Goal: Check status: Check status

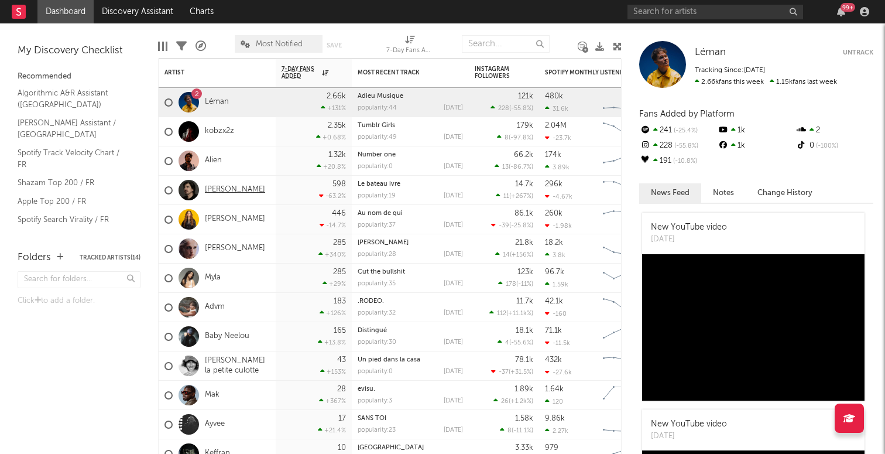
click at [212, 193] on link "[PERSON_NAME]" at bounding box center [235, 190] width 60 height 10
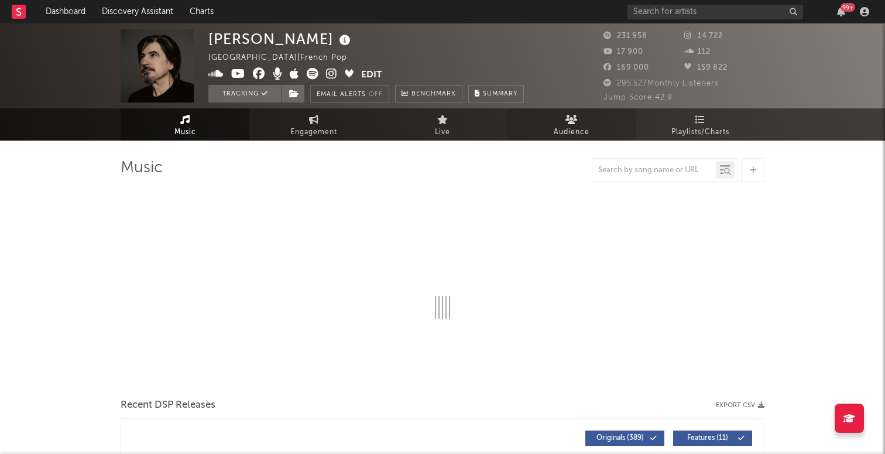
select select "6m"
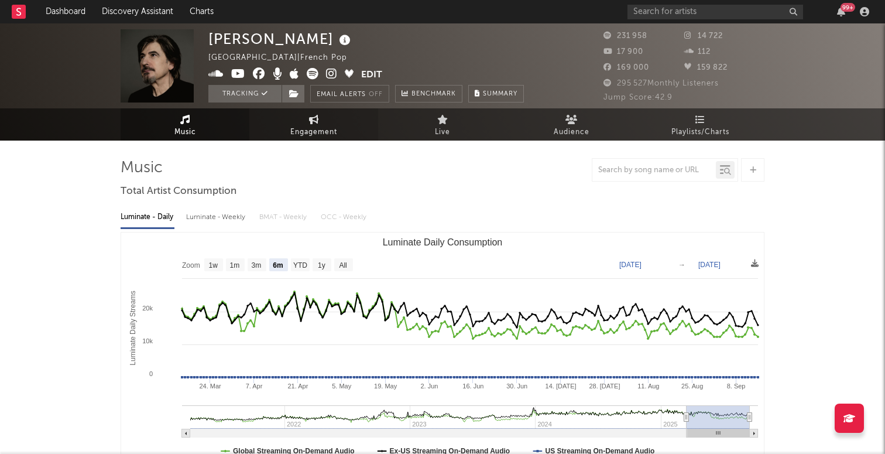
click at [334, 125] on link "Engagement" at bounding box center [313, 124] width 129 height 32
select select "1w"
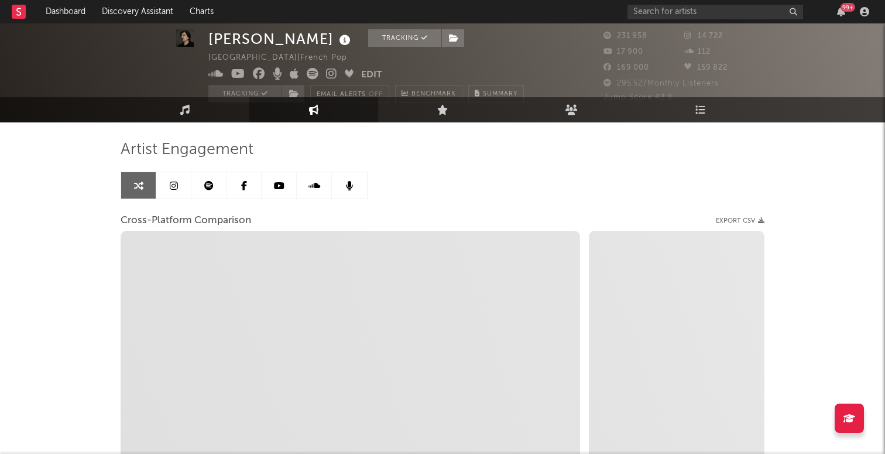
scroll to position [16, 0]
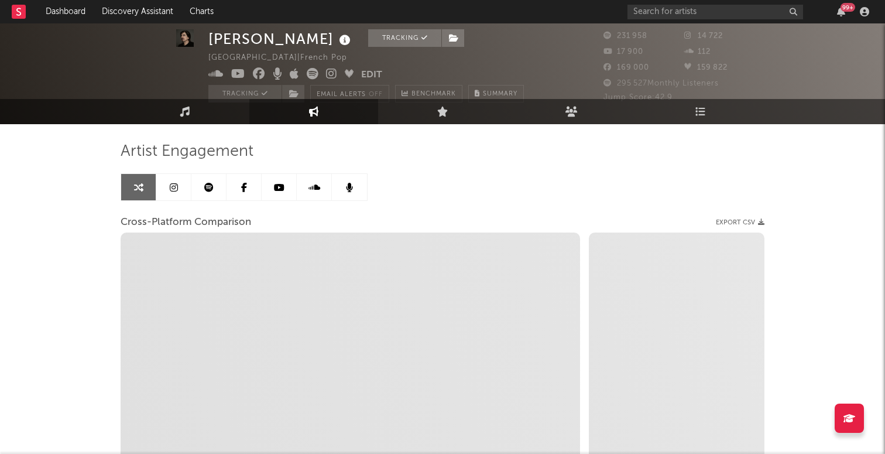
select select "1m"
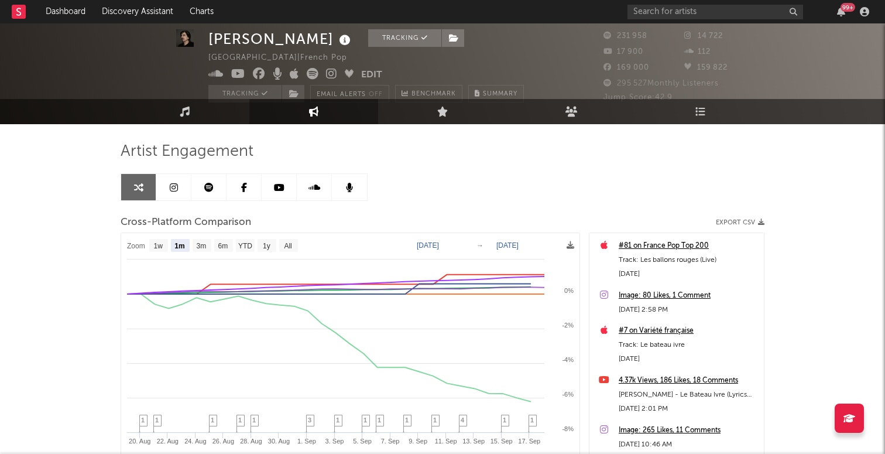
click at [284, 188] on icon at bounding box center [279, 187] width 11 height 9
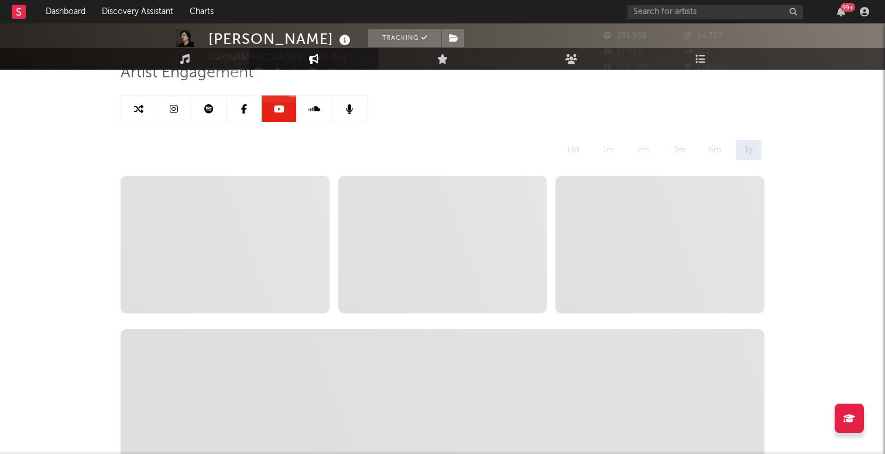
scroll to position [108, 0]
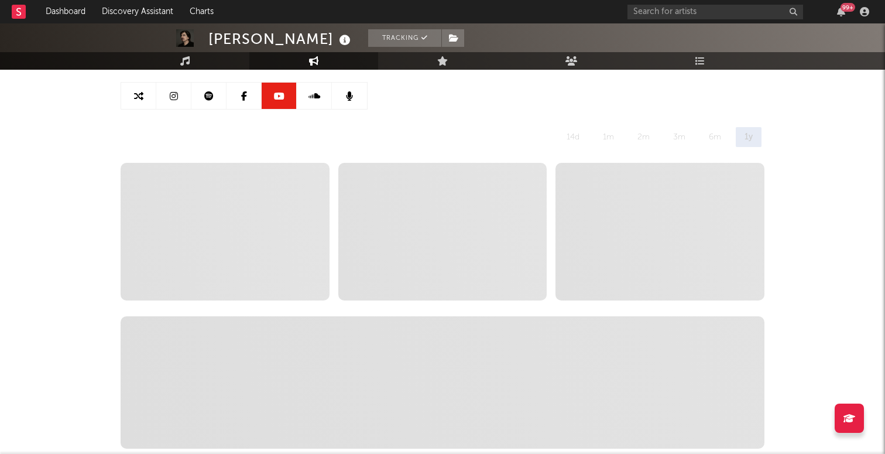
select select "6m"
